Goal: Check status: Check status

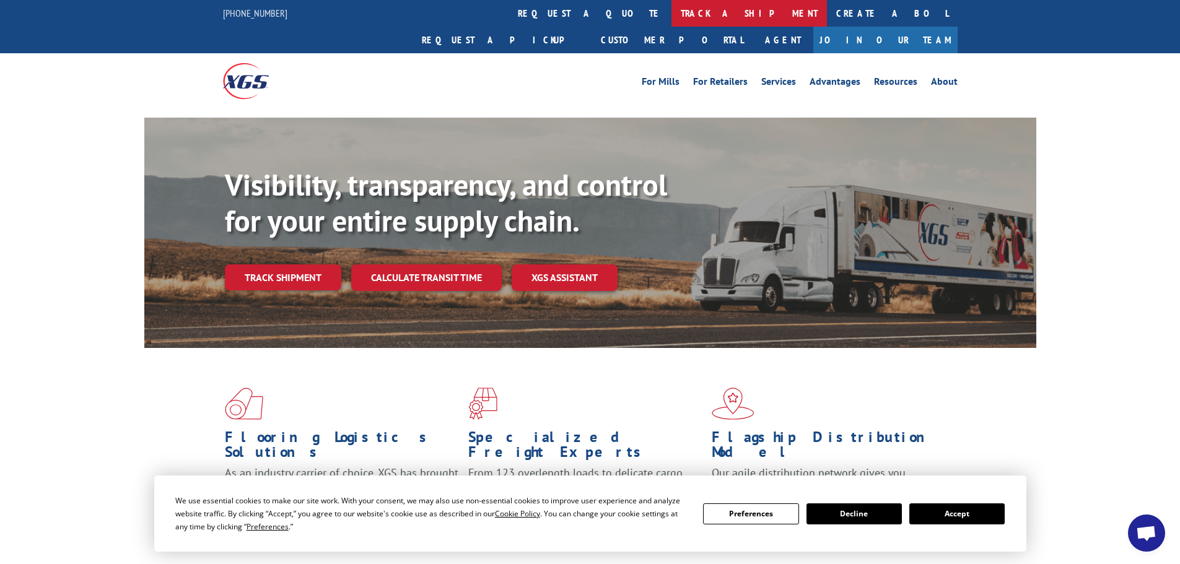
click at [671, 21] on link "track a shipment" at bounding box center [748, 13] width 155 height 27
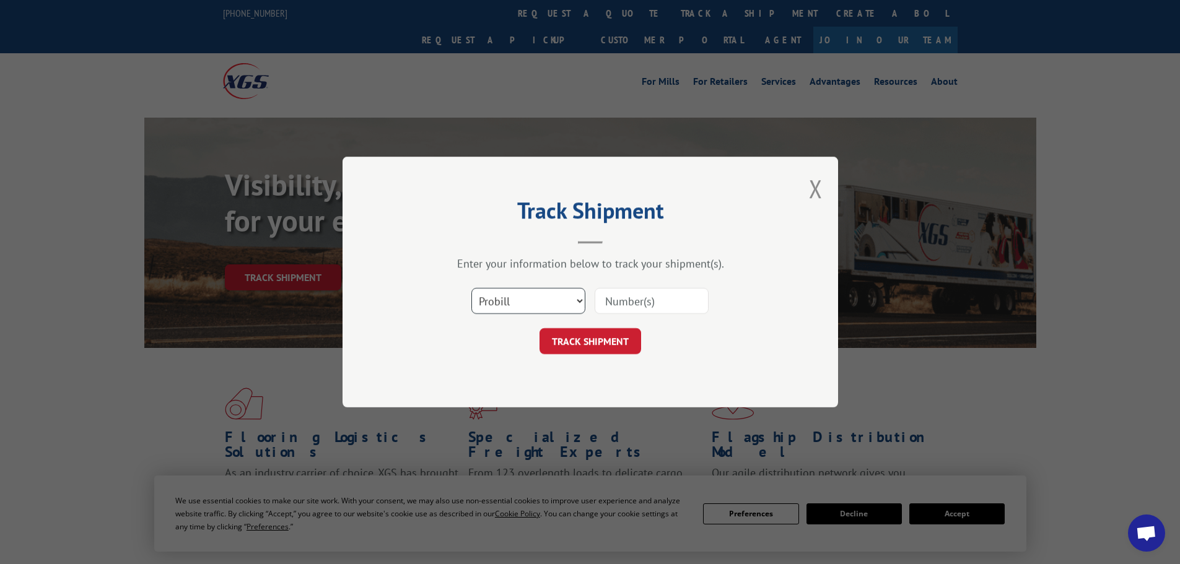
click at [523, 309] on select "Select category... Probill BOL PO" at bounding box center [528, 301] width 114 height 26
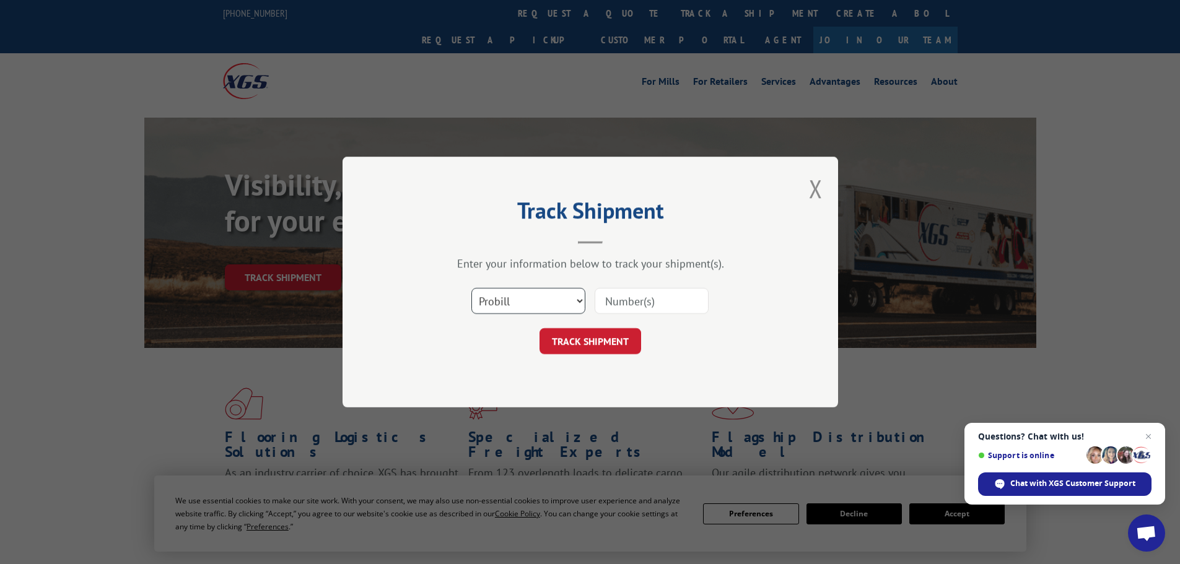
select select "po"
click at [471, 288] on select "Select category... Probill BOL PO" at bounding box center [528, 301] width 114 height 26
click at [614, 300] on input at bounding box center [651, 301] width 114 height 26
paste input "10543498"
type input "10543498"
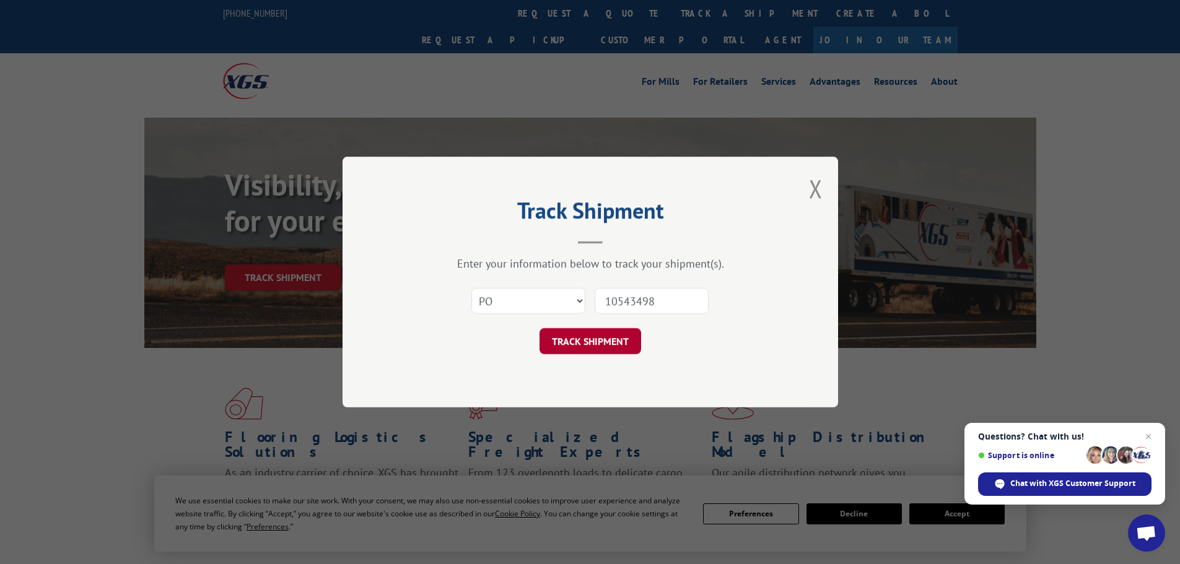
click at [610, 344] on button "TRACK SHIPMENT" at bounding box center [590, 341] width 102 height 26
